Goal: Subscribe to service/newsletter

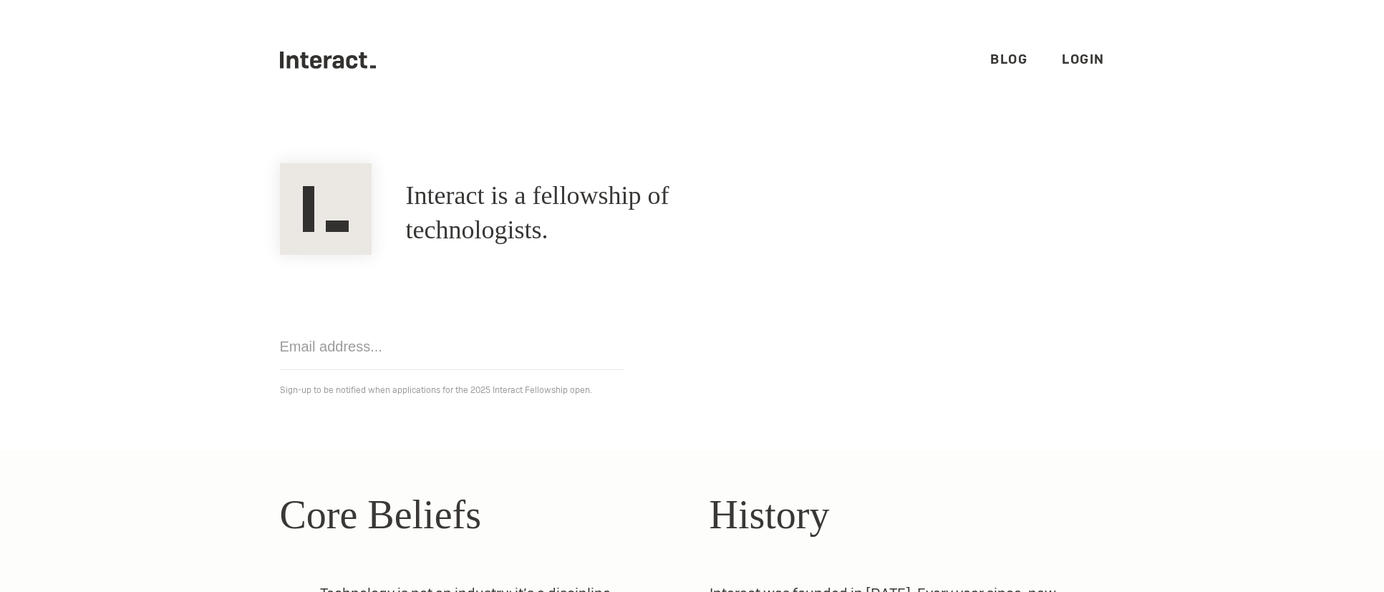
click at [339, 342] on input "email" at bounding box center [452, 347] width 344 height 47
click at [698, 379] on div "Get notified Sign-up to be notified when applications for the 2025 Interact Fel…" at bounding box center [692, 327] width 859 height 144
click at [1012, 62] on link "Blog" at bounding box center [1009, 59] width 37 height 16
click at [1089, 66] on link "Login" at bounding box center [1083, 59] width 43 height 16
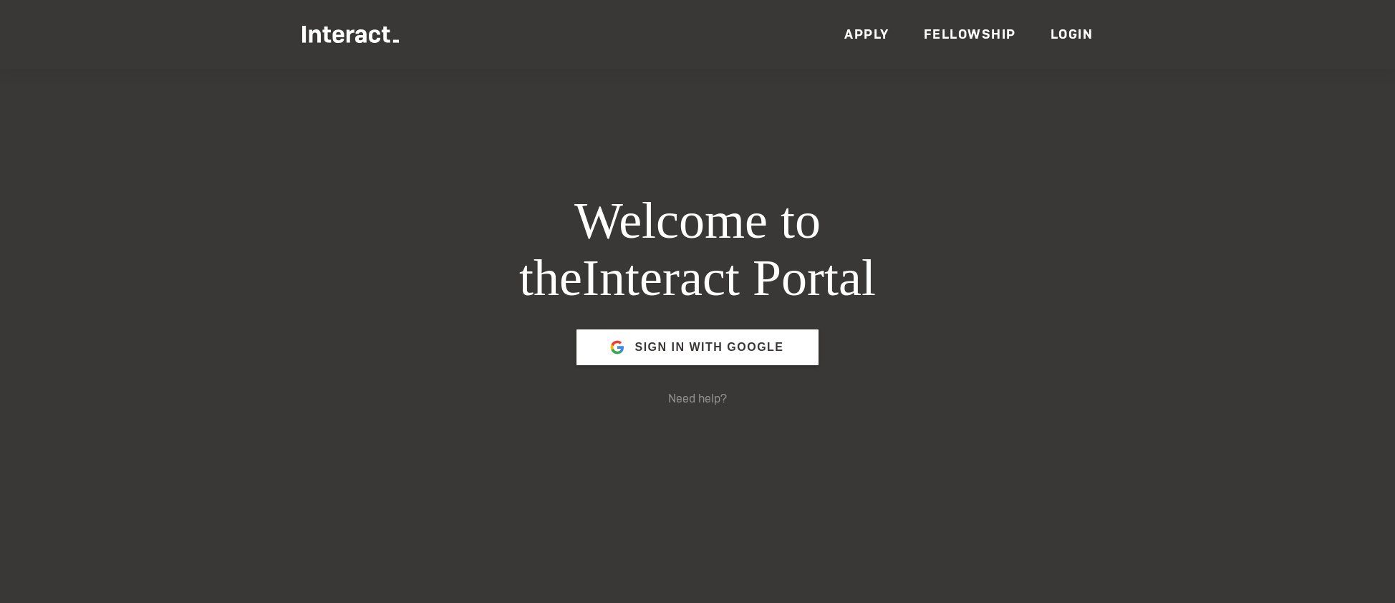
scroll to position [290, 0]
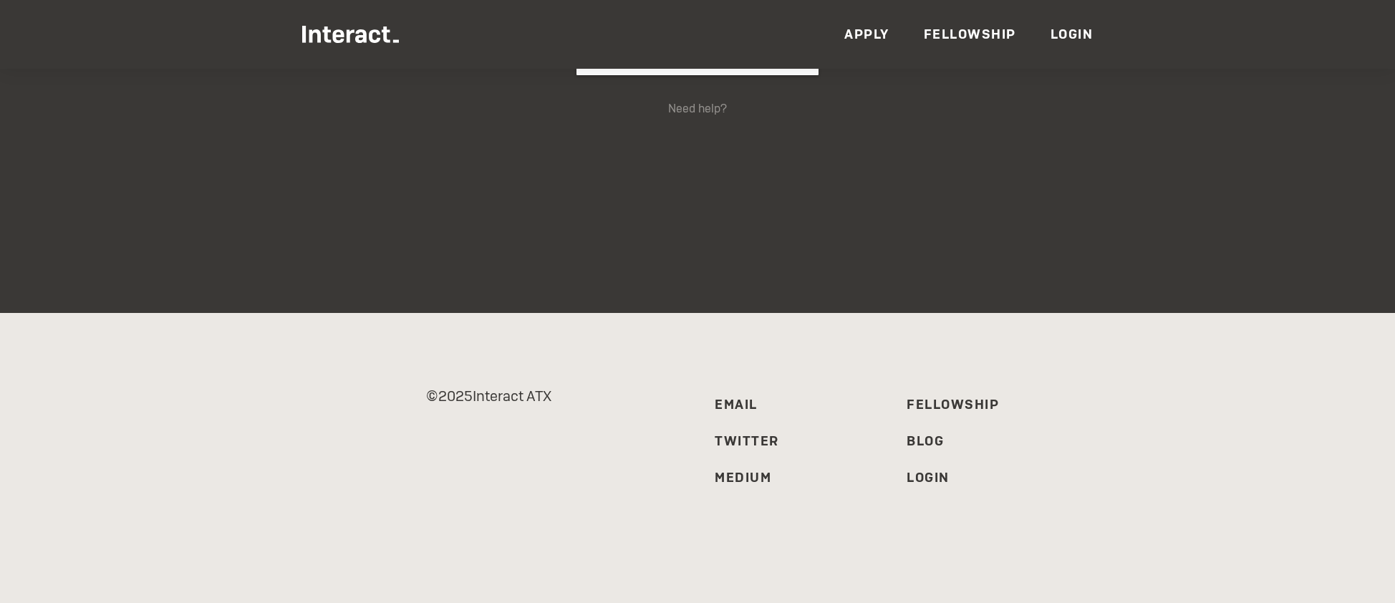
click at [875, 36] on link "Apply" at bounding box center [866, 34] width 45 height 16
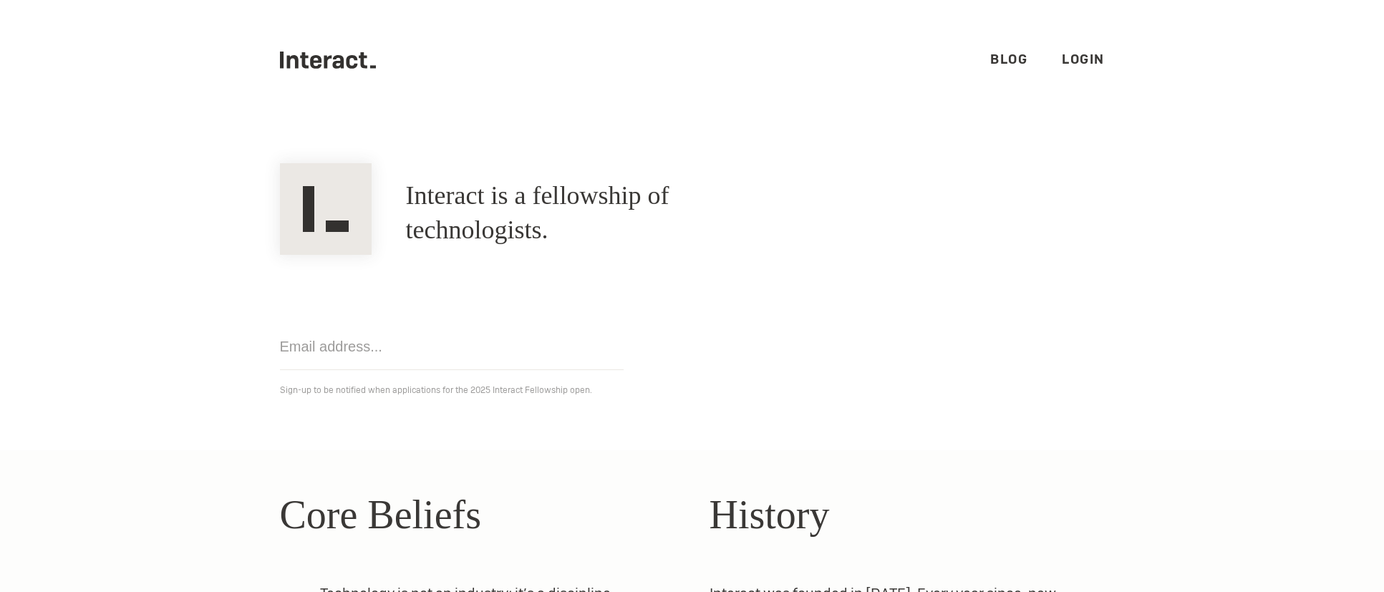
click at [337, 354] on input "email" at bounding box center [452, 347] width 344 height 47
type input "katqmhu@gmail.com"
click at [531, 359] on input "katqmhu@gmail.com" at bounding box center [452, 347] width 344 height 47
click input "Get notified" at bounding box center [0, 0] width 0 height 0
